Goal: Transaction & Acquisition: Subscribe to service/newsletter

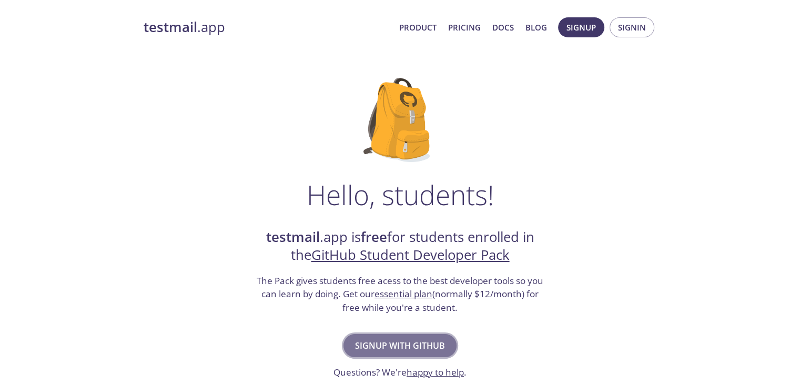
click at [391, 342] on span "Signup with GitHub" at bounding box center [400, 345] width 90 height 15
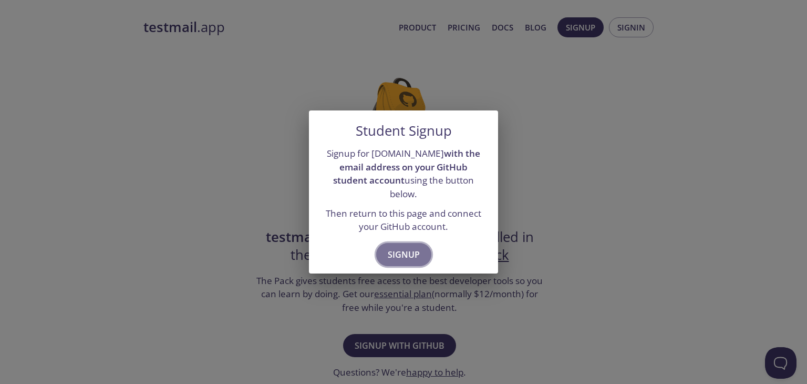
click at [405, 249] on span "Signup" at bounding box center [404, 254] width 32 height 15
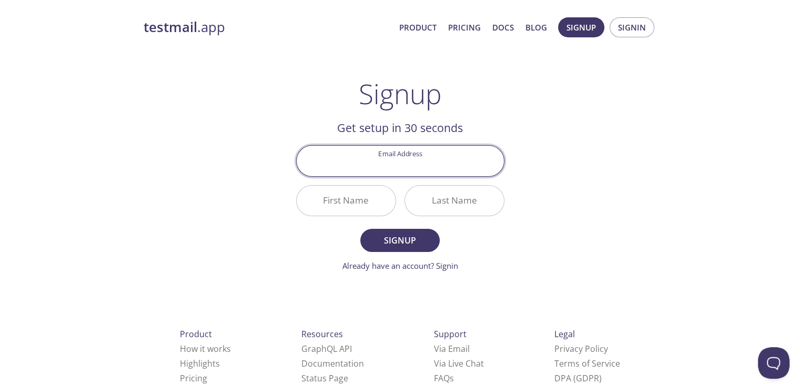
click at [392, 167] on input "Email Address" at bounding box center [399, 161] width 207 height 30
type input "[EMAIL_ADDRESS][DOMAIN_NAME]"
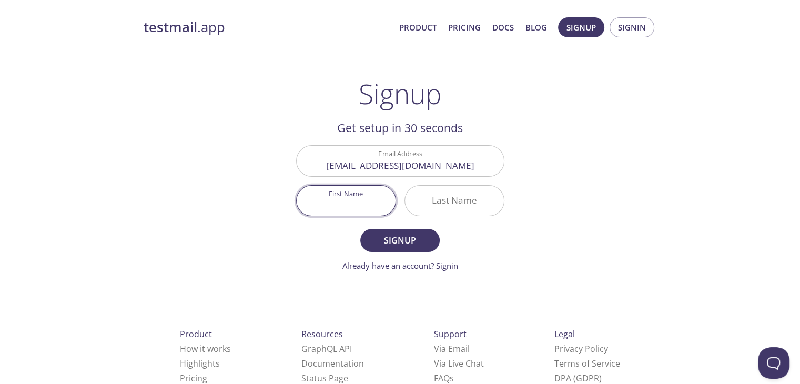
click at [351, 194] on input "First Name" at bounding box center [345, 201] width 99 height 30
type input "[PERSON_NAME]"
click at [451, 202] on input "Last Name" at bounding box center [454, 201] width 99 height 30
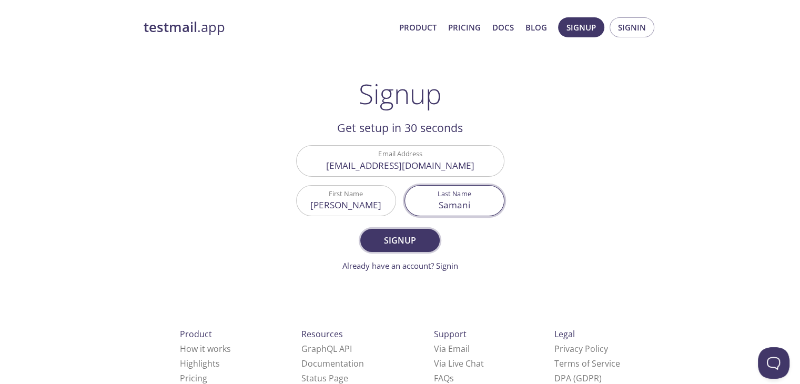
type input "Samani"
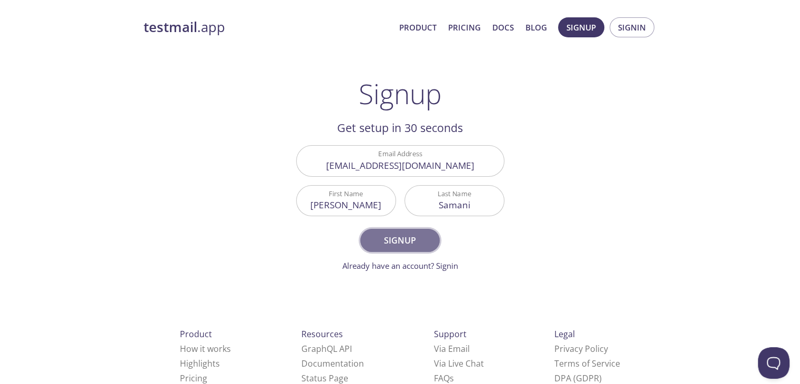
click at [402, 236] on span "Signup" at bounding box center [400, 240] width 56 height 15
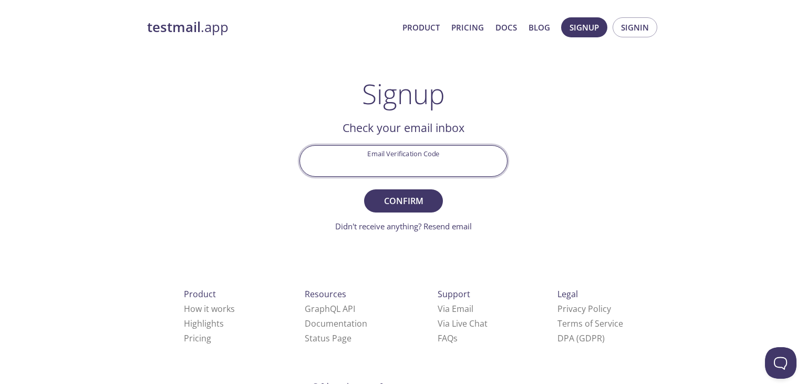
click at [372, 152] on input "Email Verification Code" at bounding box center [403, 161] width 207 height 30
paste input "JSGQS3C"
type input "JSGQS3C"
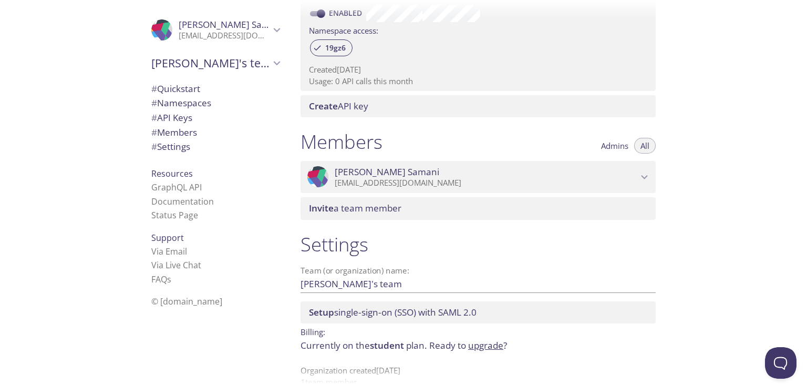
scroll to position [343, 0]
click at [165, 121] on span "# API Keys" at bounding box center [171, 117] width 41 height 12
